Goal: Task Accomplishment & Management: Manage account settings

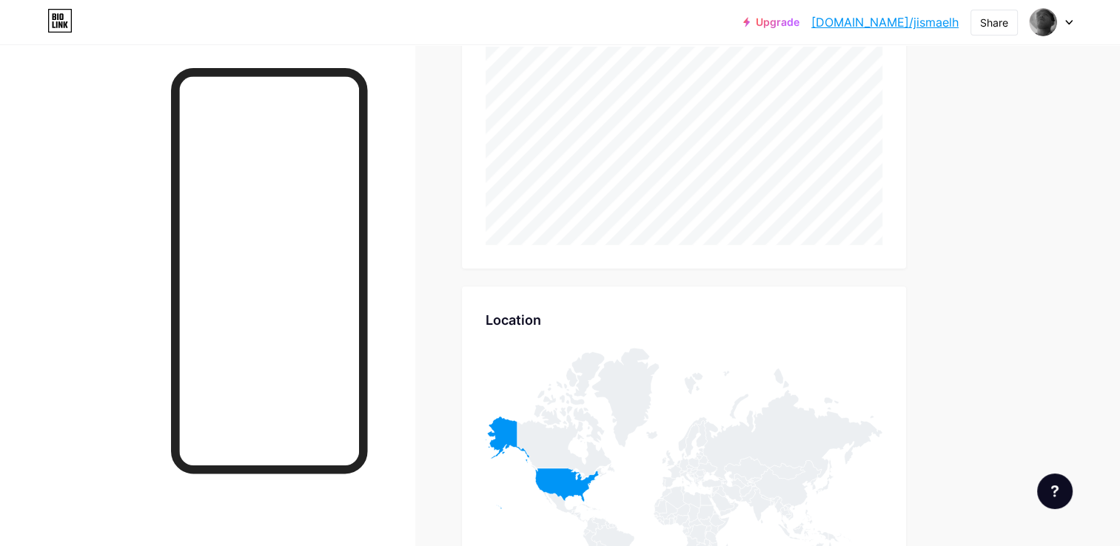
scroll to position [719, 0]
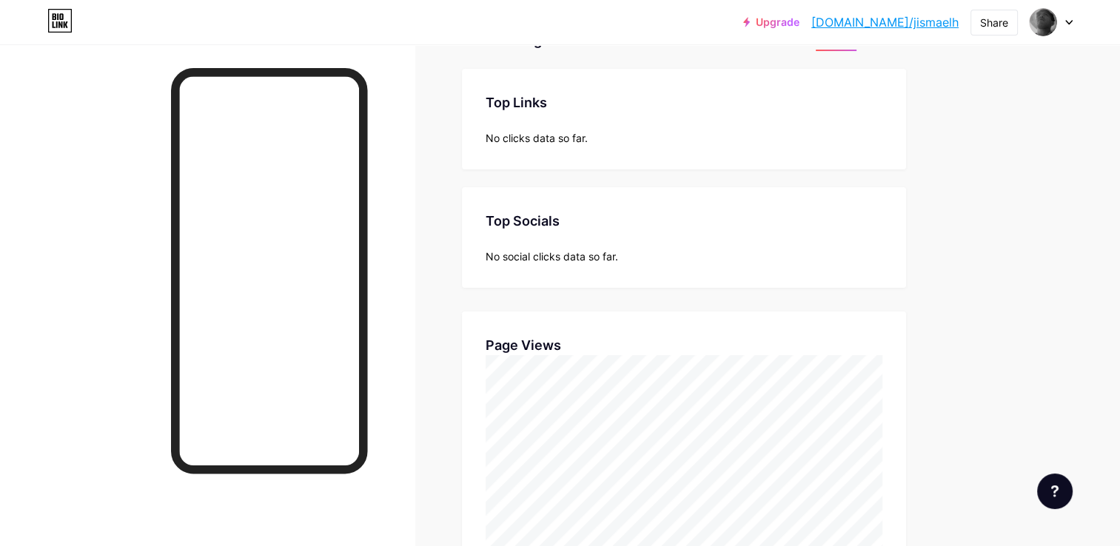
scroll to position [109, 0]
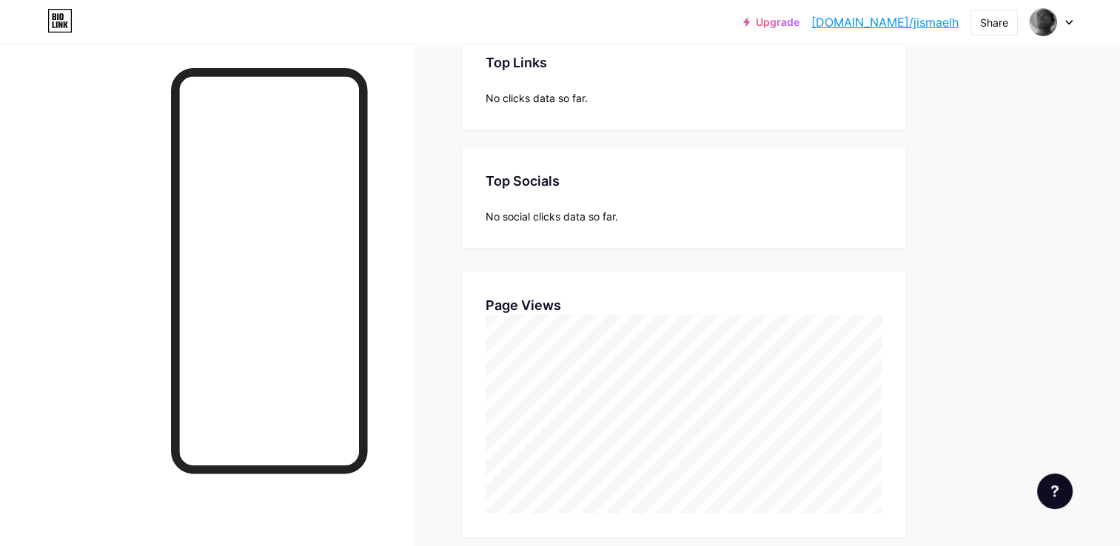
scroll to position [546, 1119]
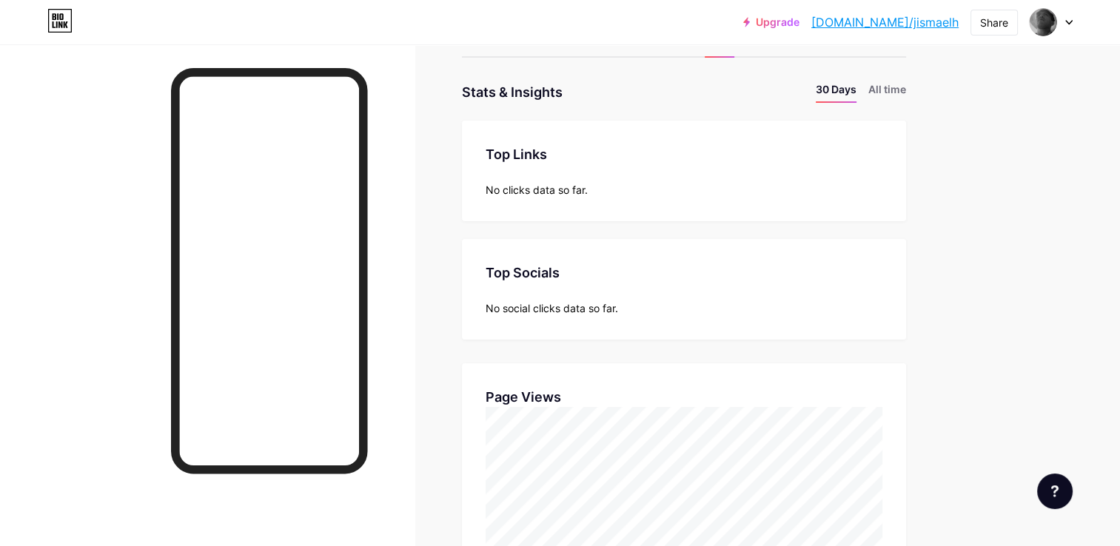
scroll to position [148, 0]
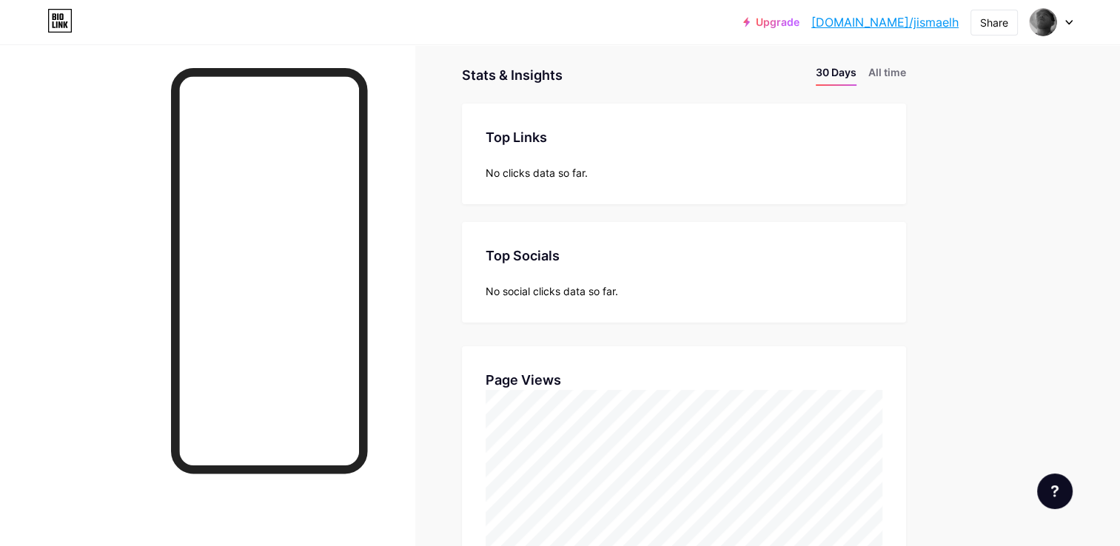
scroll to position [546, 1119]
